Goal: Task Accomplishment & Management: Use online tool/utility

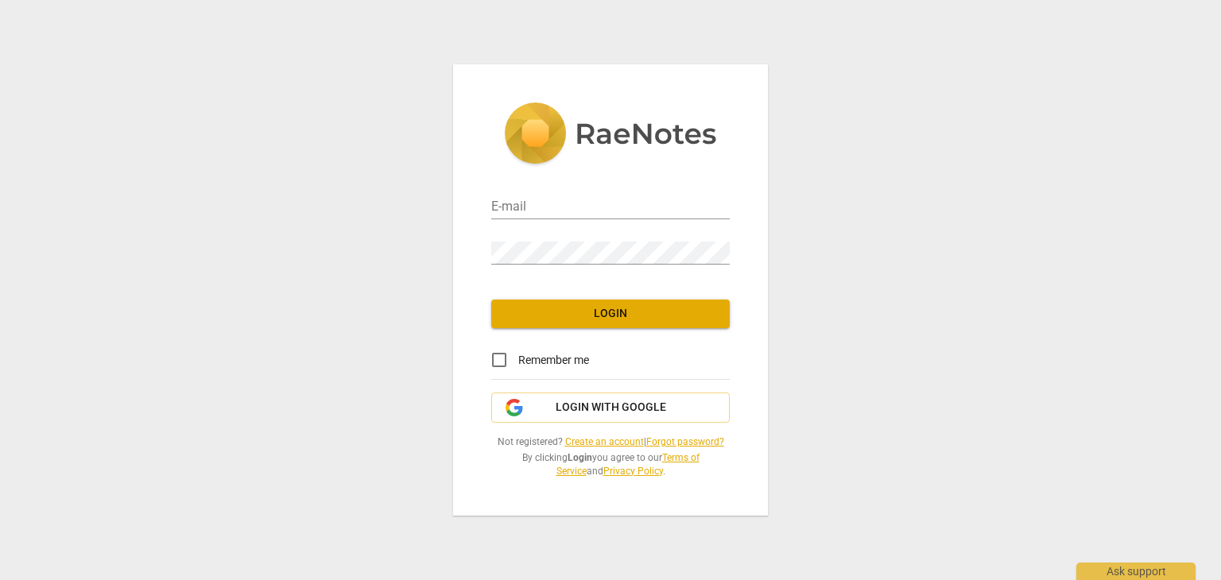
type input "[PERSON_NAME][EMAIL_ADDRESS][DOMAIN_NAME]"
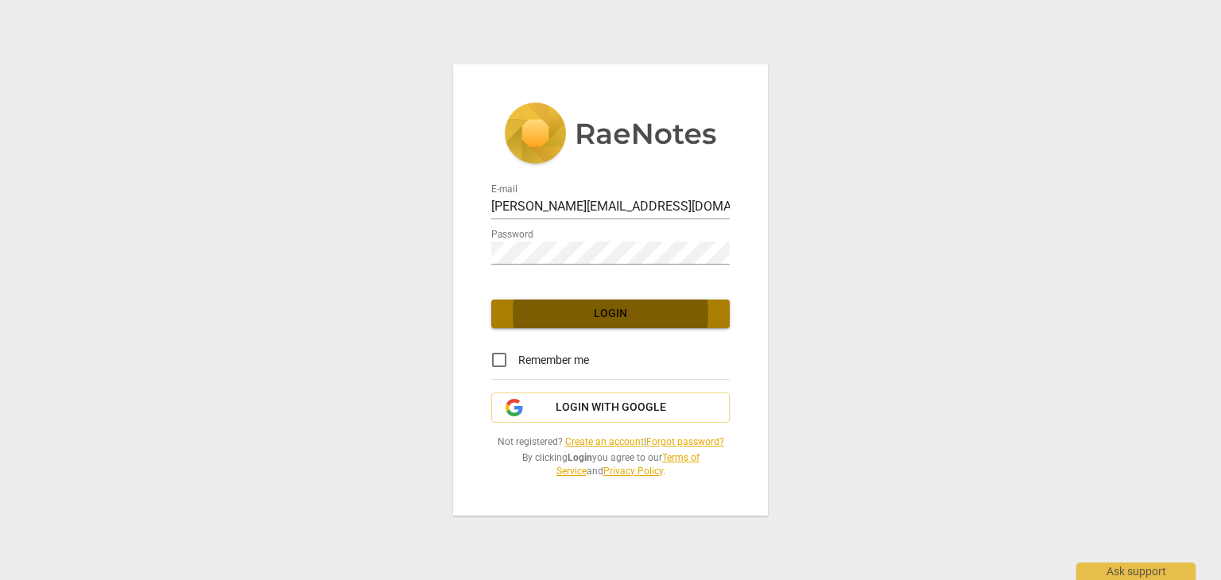
click at [576, 308] on span "Login" at bounding box center [610, 314] width 213 height 16
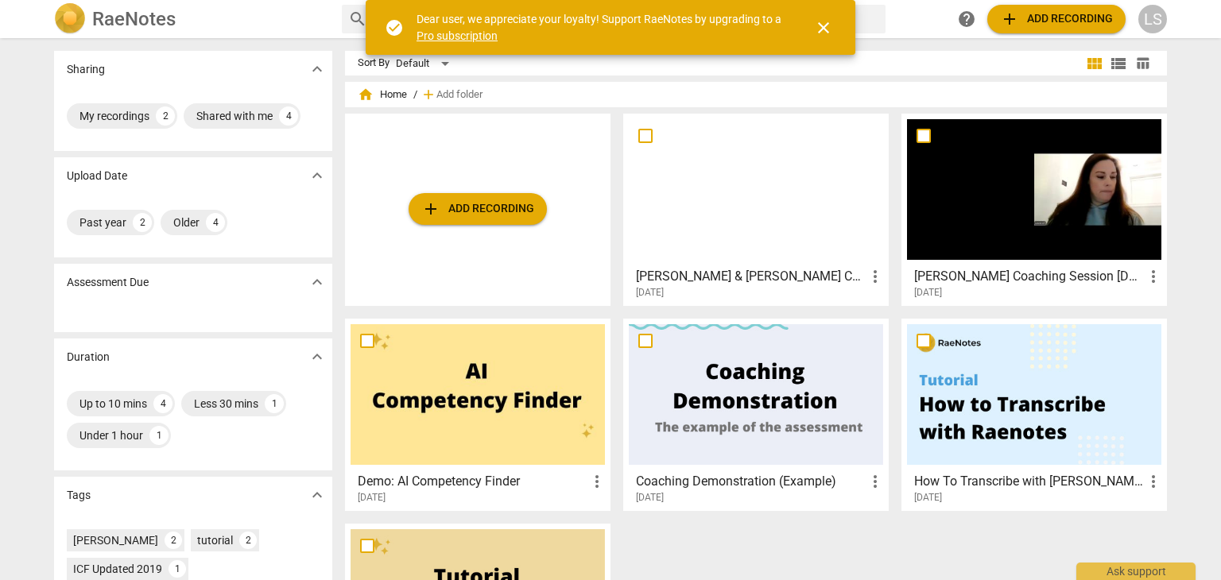
click at [825, 24] on span "close" at bounding box center [823, 27] width 19 height 19
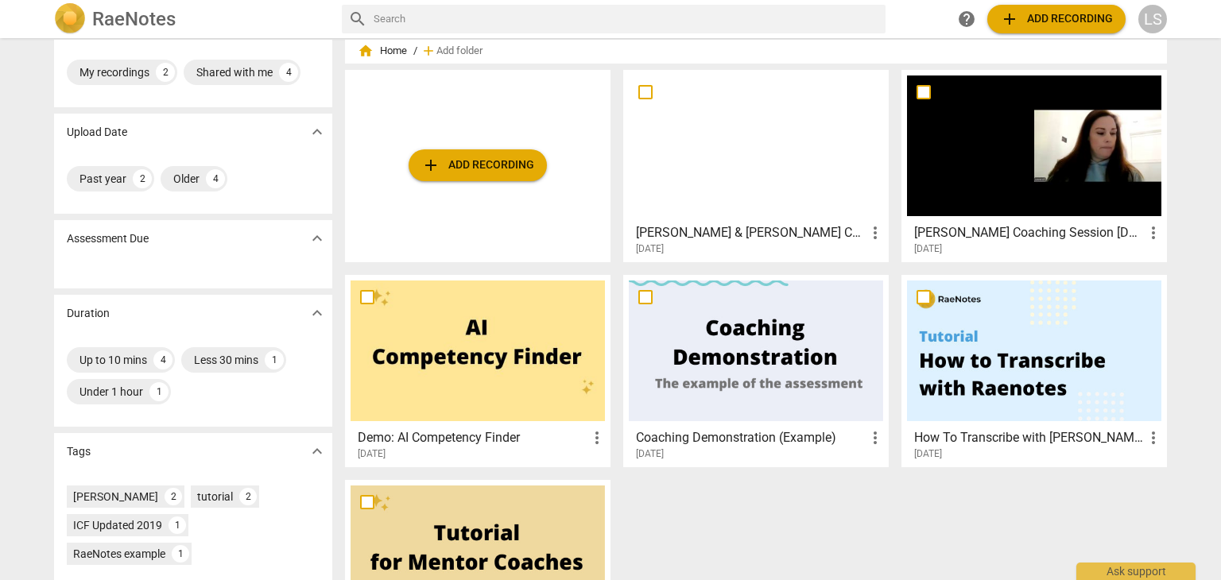
scroll to position [5, 0]
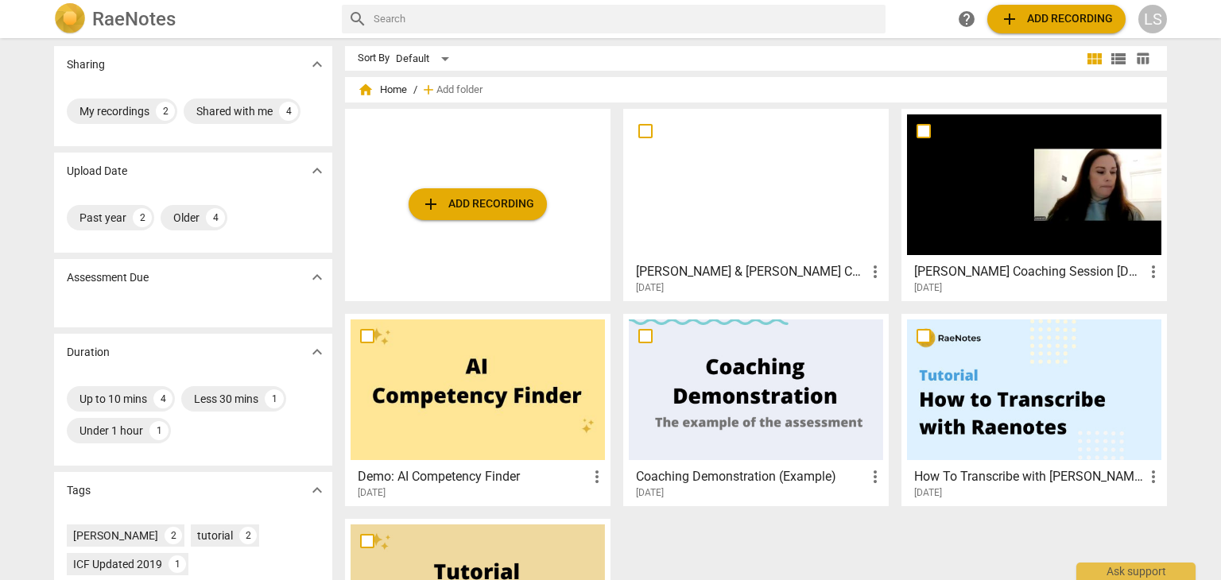
click at [1032, 17] on span "add Add recording" at bounding box center [1056, 19] width 113 height 19
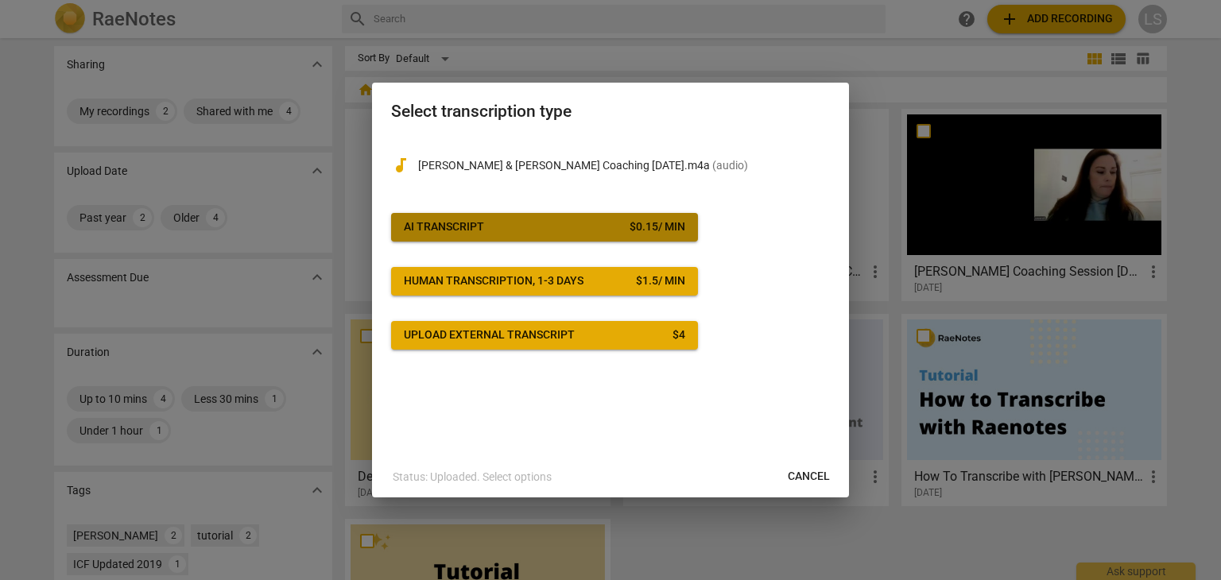
click at [473, 227] on div "AI Transcript" at bounding box center [444, 227] width 80 height 16
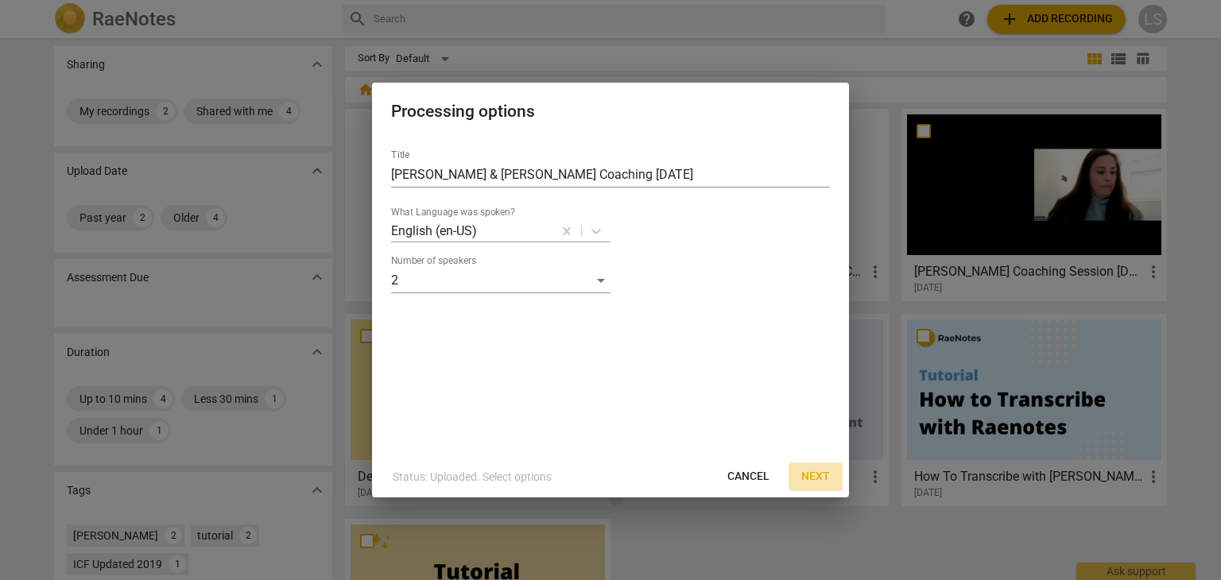
click at [820, 475] on span "Next" at bounding box center [815, 477] width 29 height 16
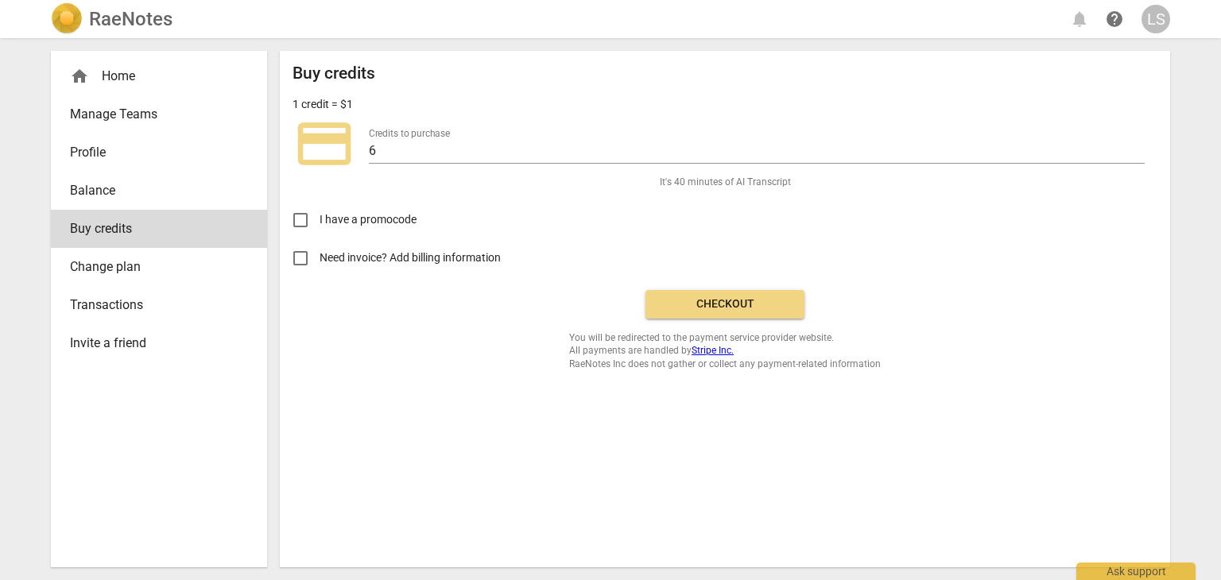
click at [757, 308] on span "Checkout" at bounding box center [725, 305] width 134 height 16
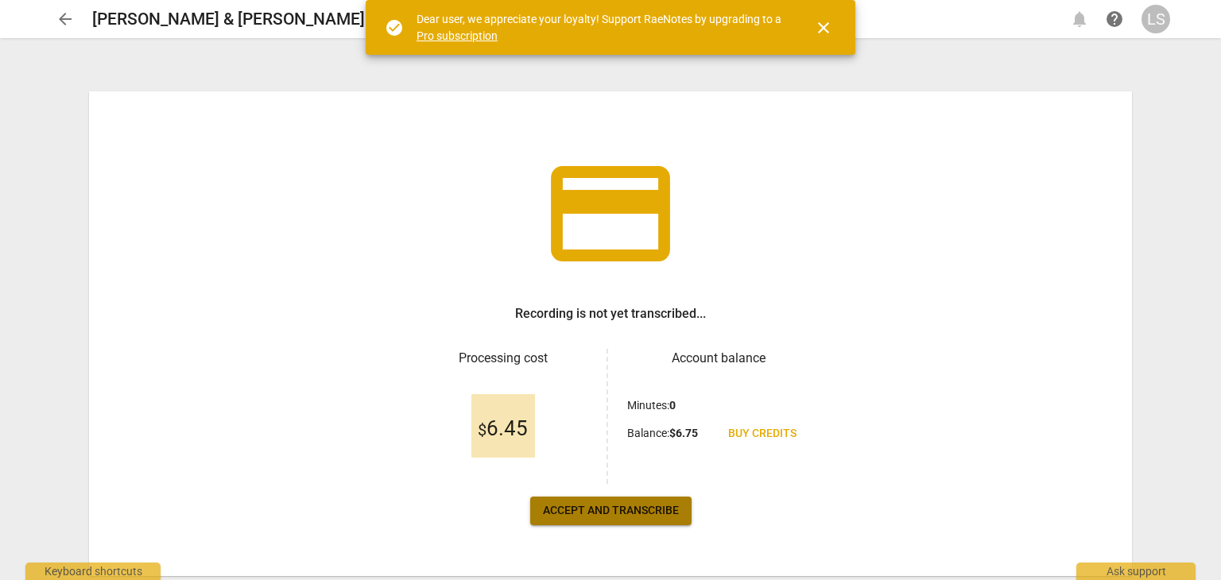
click at [622, 511] on span "Accept and transcribe" at bounding box center [611, 511] width 136 height 16
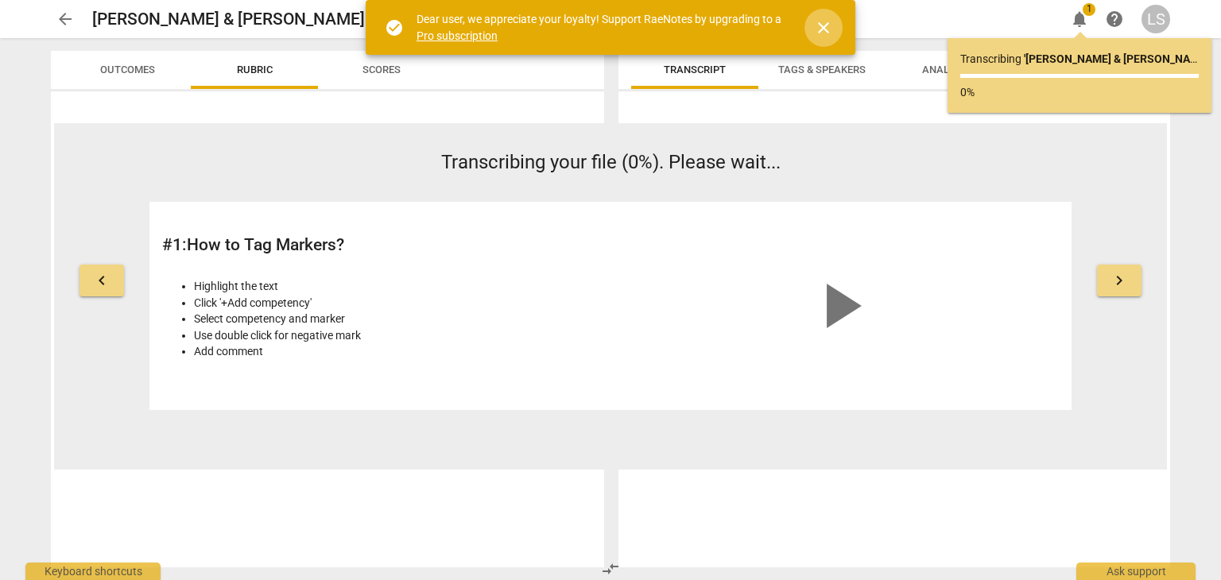
click at [824, 26] on span "close" at bounding box center [823, 27] width 19 height 19
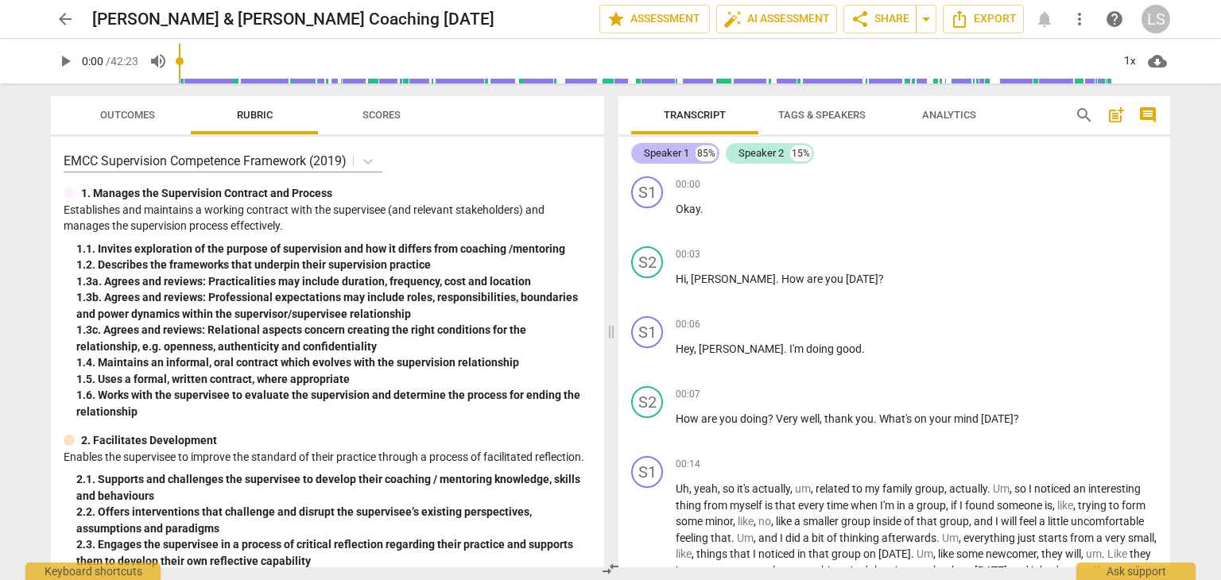
click at [668, 150] on div "Speaker 1" at bounding box center [666, 153] width 45 height 16
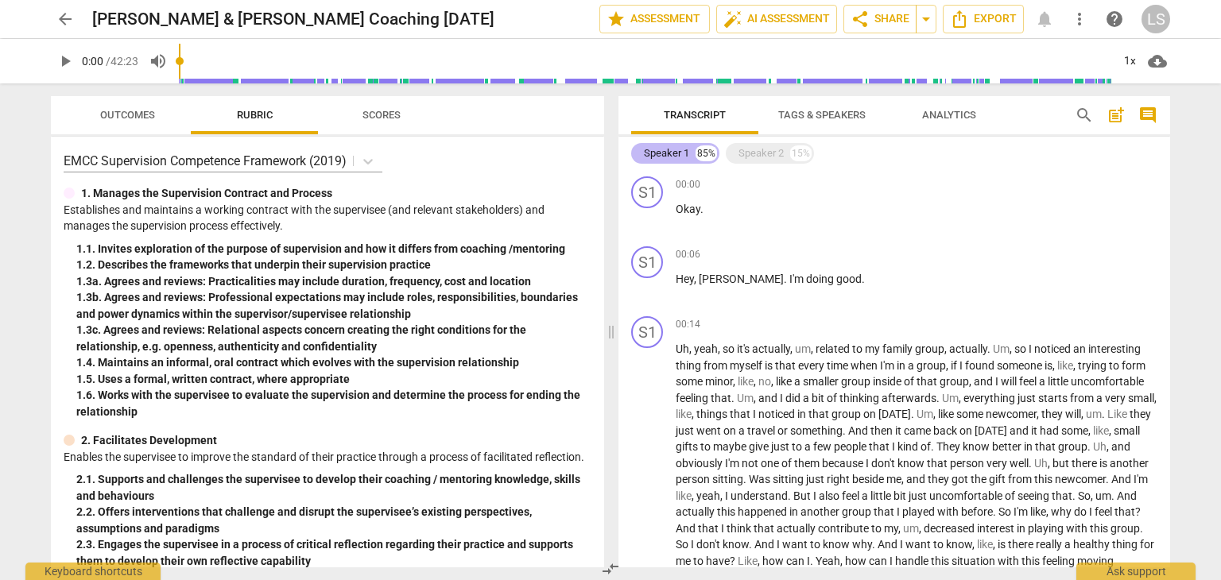
click at [684, 153] on div "Speaker 1" at bounding box center [666, 153] width 45 height 16
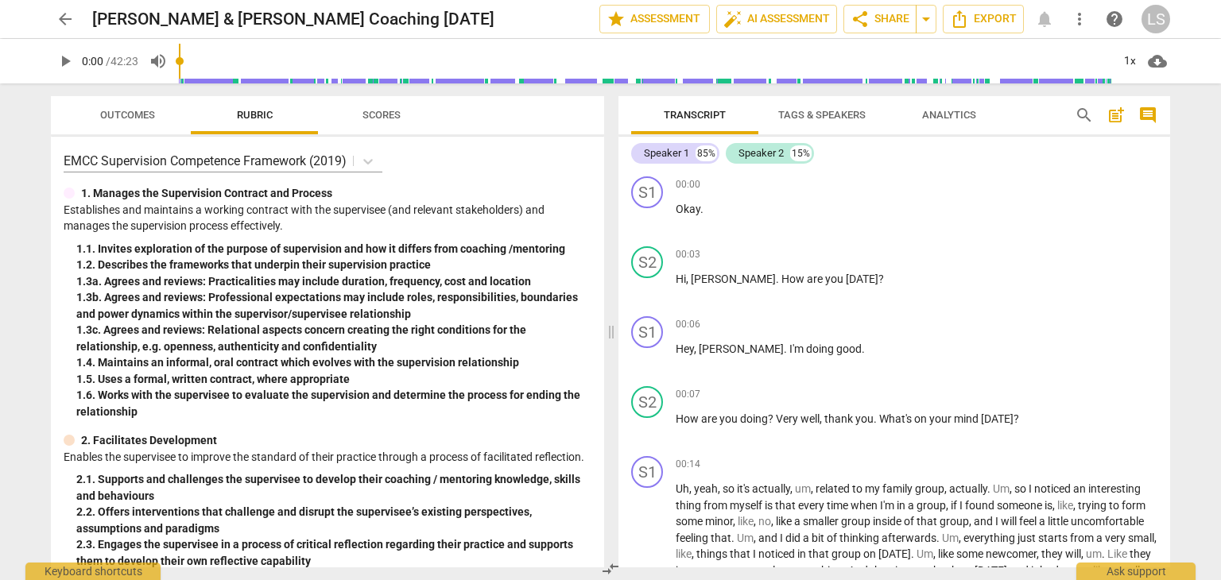
click at [844, 114] on span "Tags & Speakers" at bounding box center [821, 115] width 87 height 12
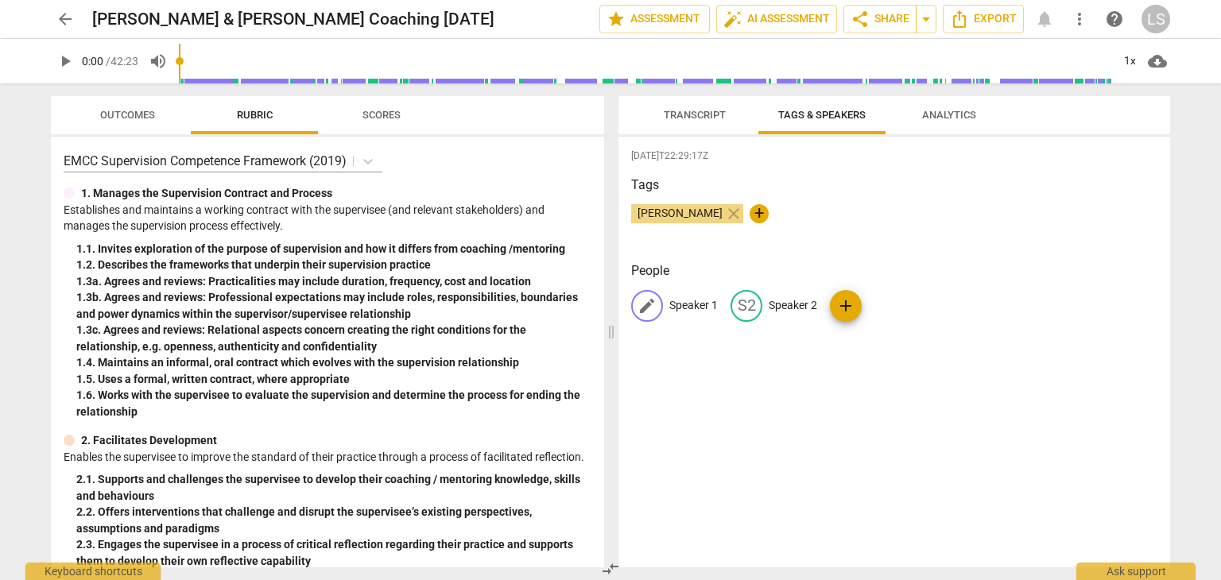
click at [645, 302] on span "edit" at bounding box center [647, 306] width 19 height 19
type input "[PERSON_NAME]"
click at [842, 306] on span "edit" at bounding box center [849, 306] width 19 height 19
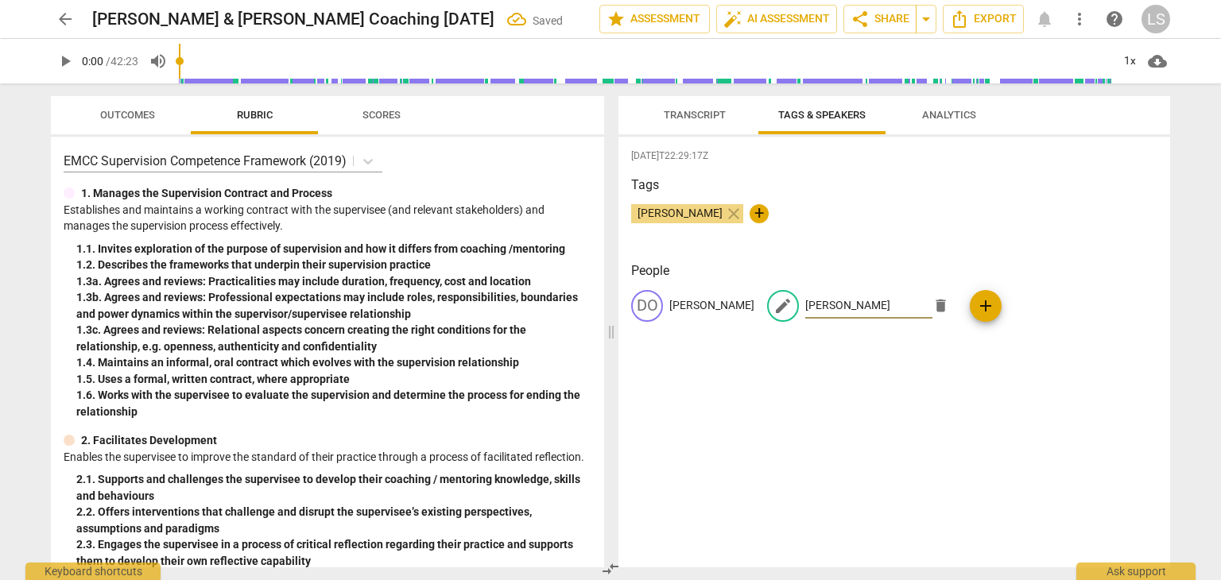
type input "[PERSON_NAME]"
click at [682, 115] on span "Transcript" at bounding box center [695, 115] width 62 height 12
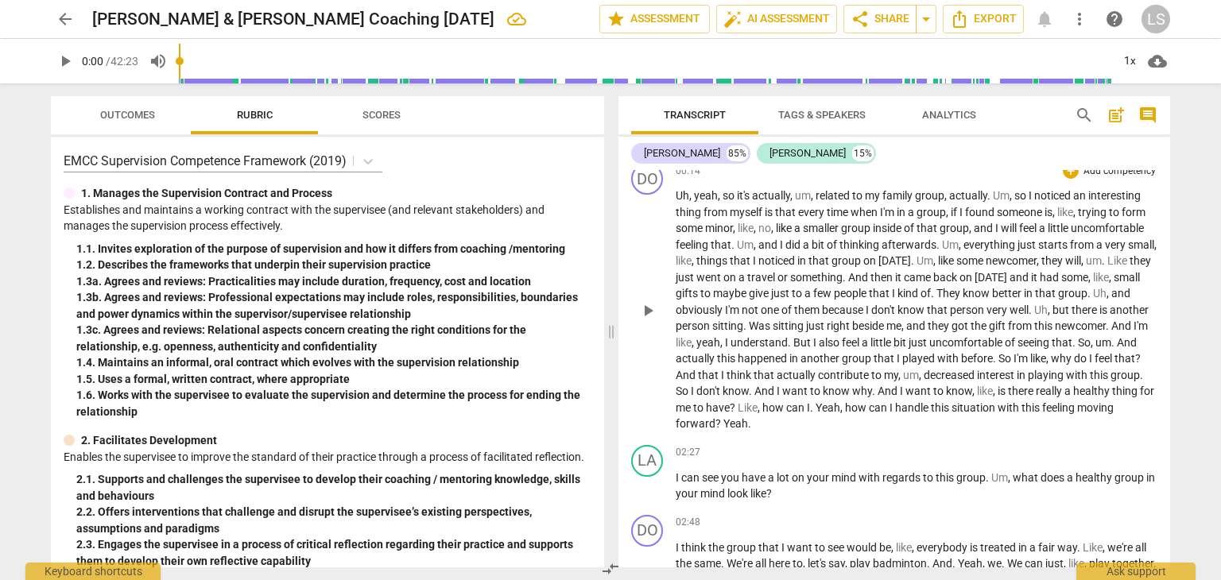
scroll to position [318, 0]
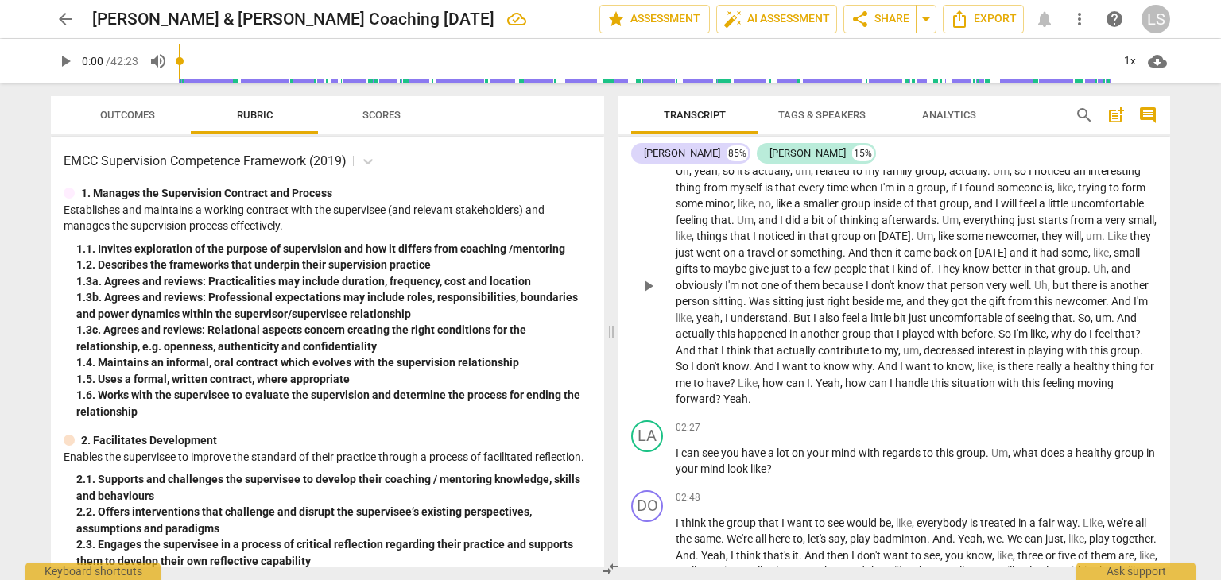
click at [1052, 282] on span "," at bounding box center [1050, 285] width 5 height 13
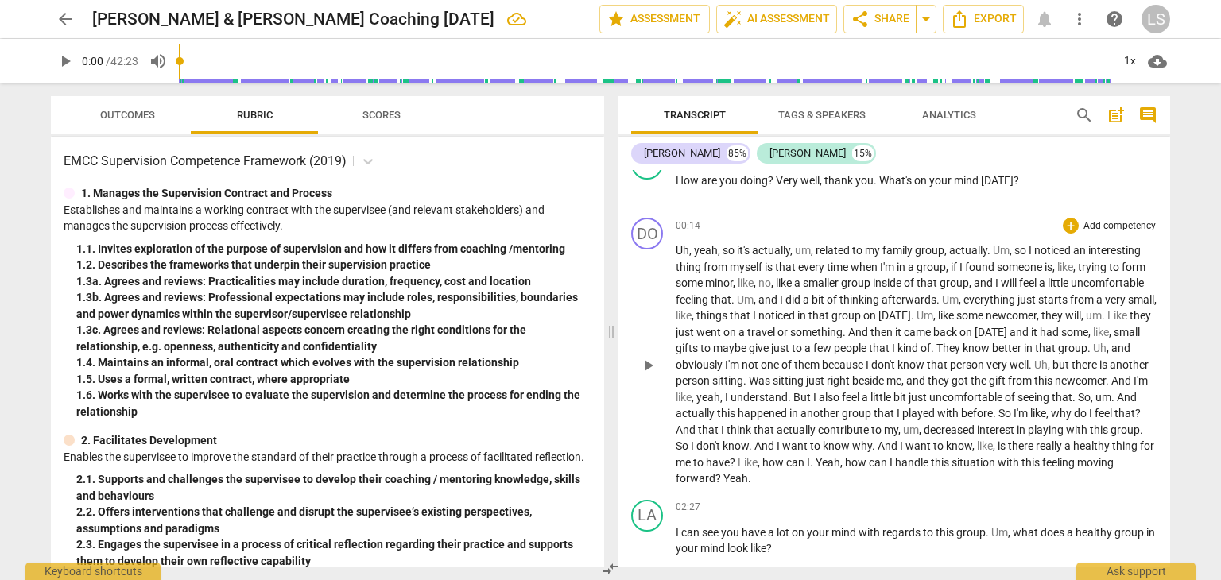
click at [811, 249] on span "um" at bounding box center [803, 250] width 16 height 13
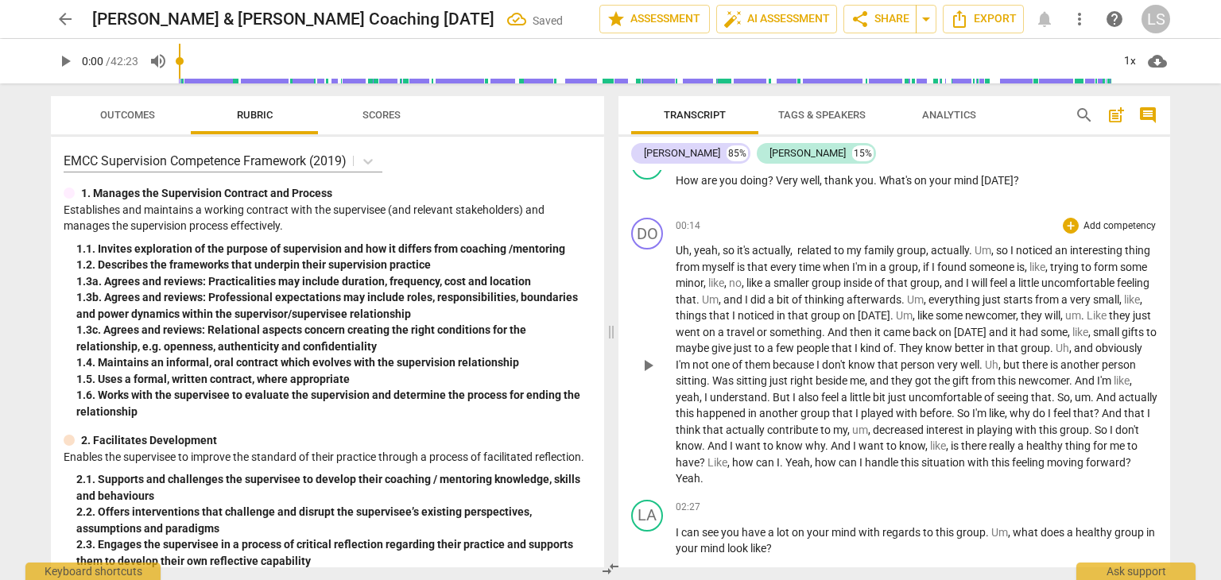
click at [998, 247] on span "so" at bounding box center [1003, 250] width 14 height 13
